Goal: Information Seeking & Learning: Get advice/opinions

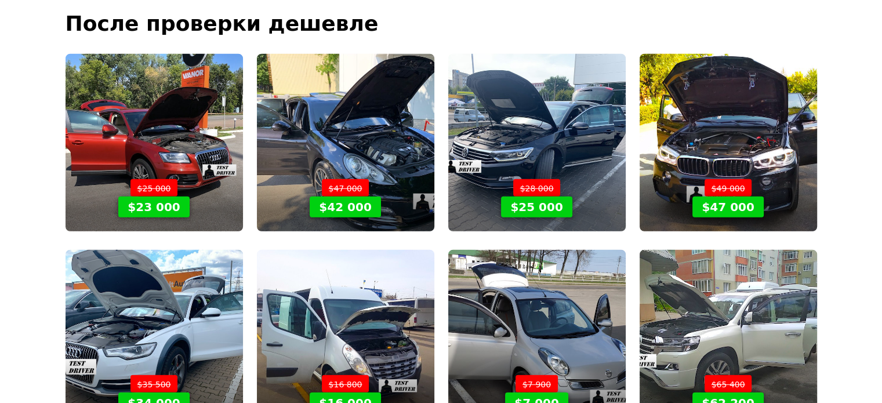
scroll to position [3015, 0]
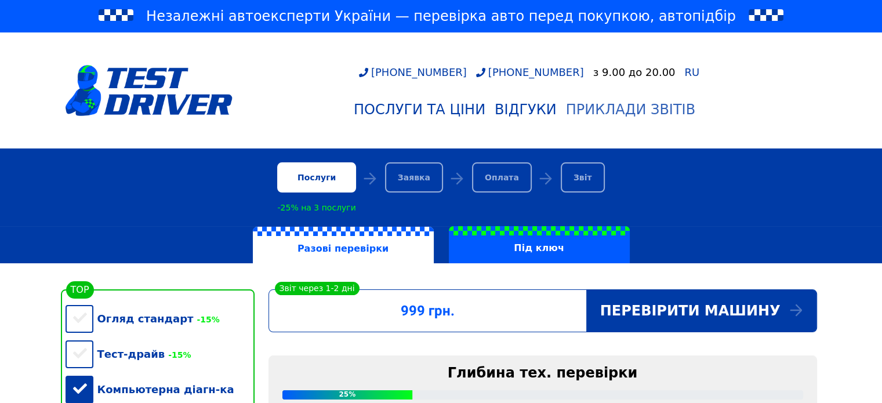
click at [647, 104] on div "Приклади звітів" at bounding box center [630, 109] width 129 height 16
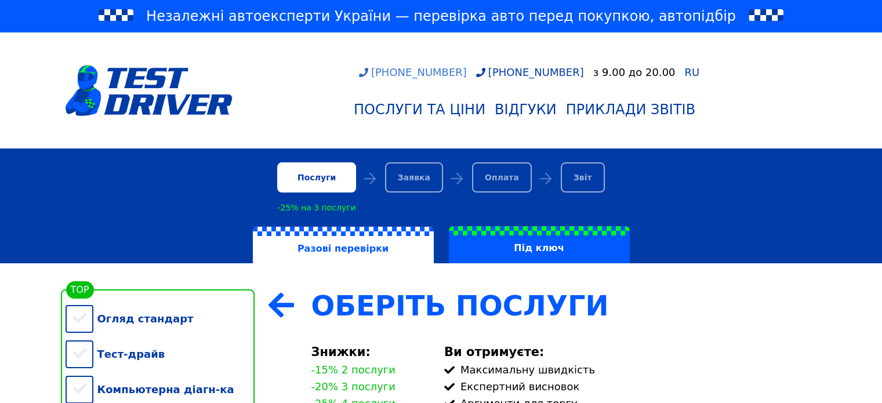
click at [459, 76] on link "[PHONE_NUMBER]" at bounding box center [413, 72] width 108 height 12
click at [414, 106] on div "Послуги та Ціни" at bounding box center [420, 109] width 132 height 16
click at [508, 117] on div "Відгуки" at bounding box center [526, 109] width 62 height 16
